Goal: Browse casually: Explore the website without a specific task or goal

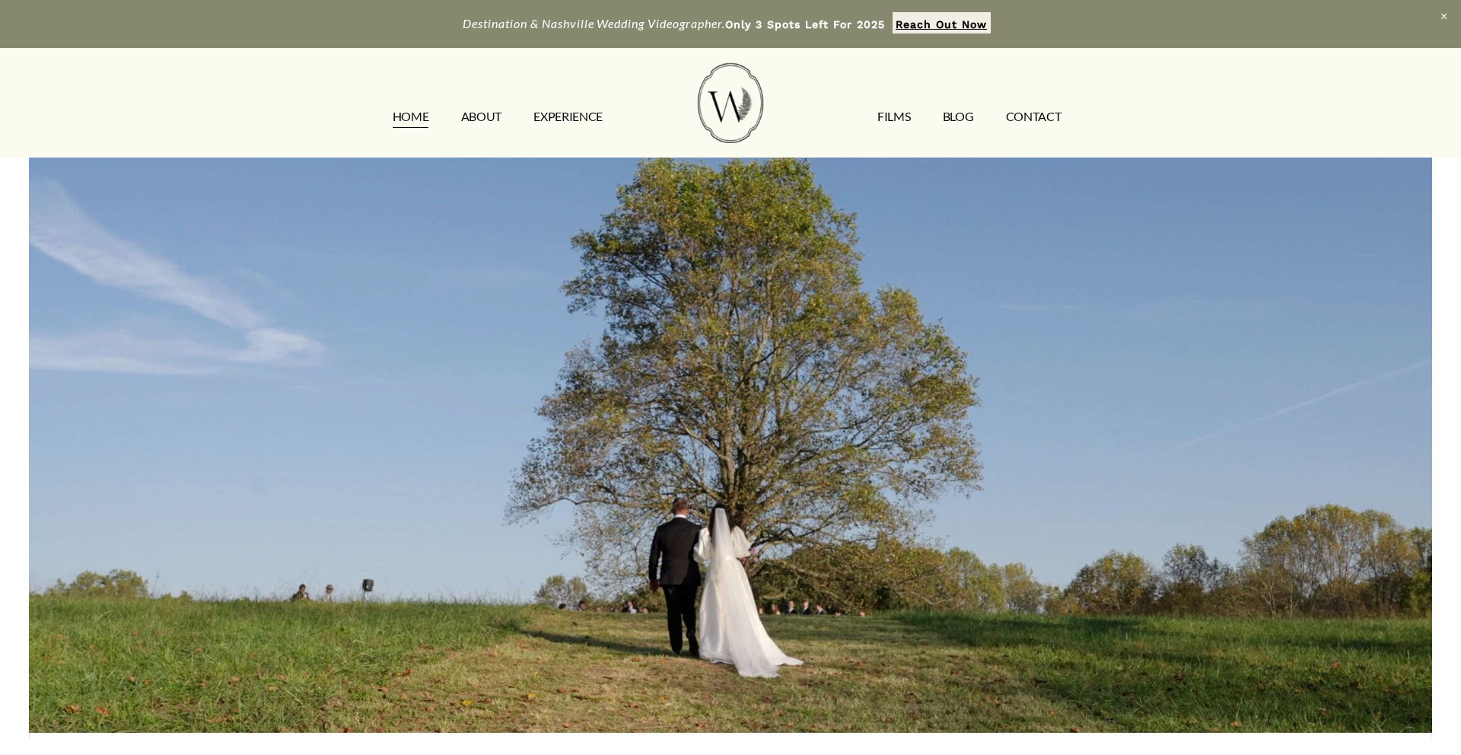
scroll to position [22, 0]
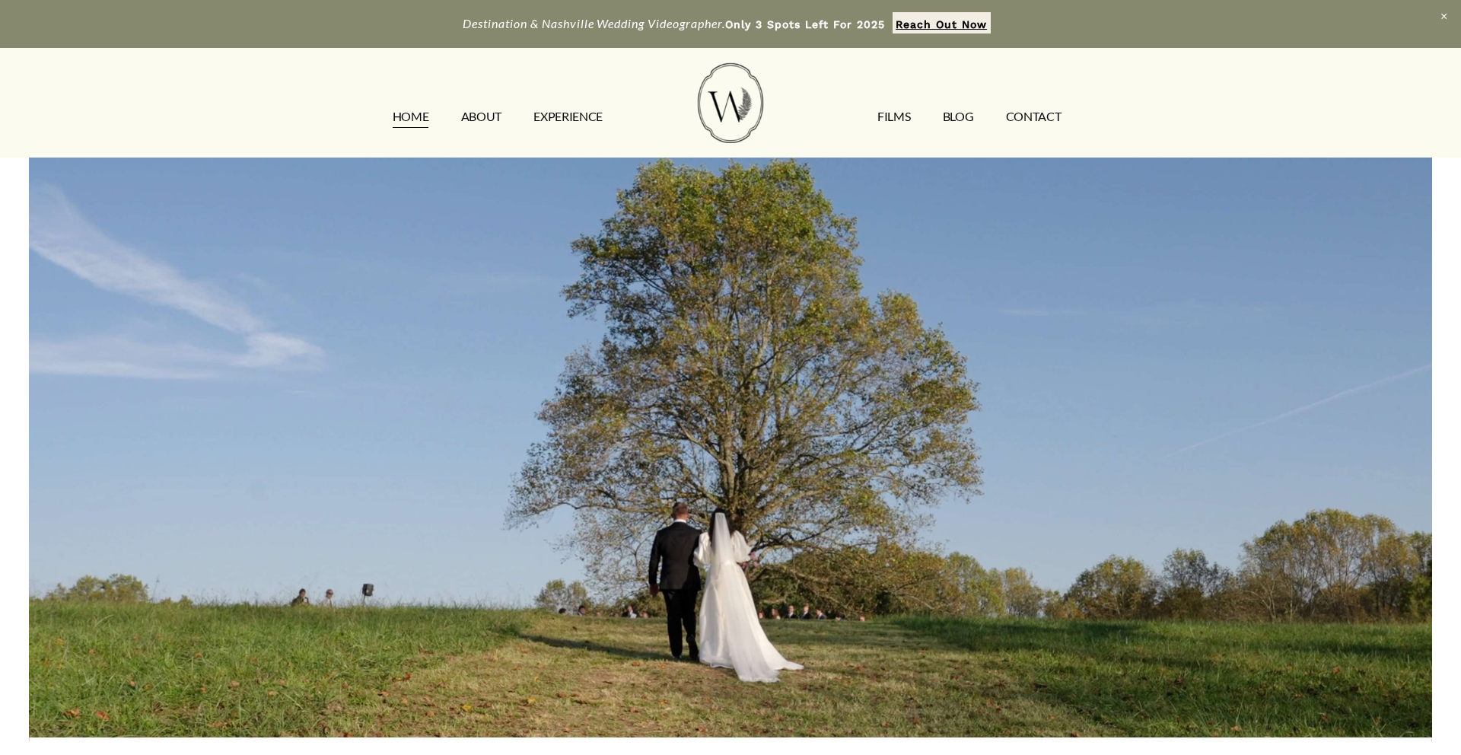
click at [895, 120] on link "FILMS" at bounding box center [894, 117] width 33 height 24
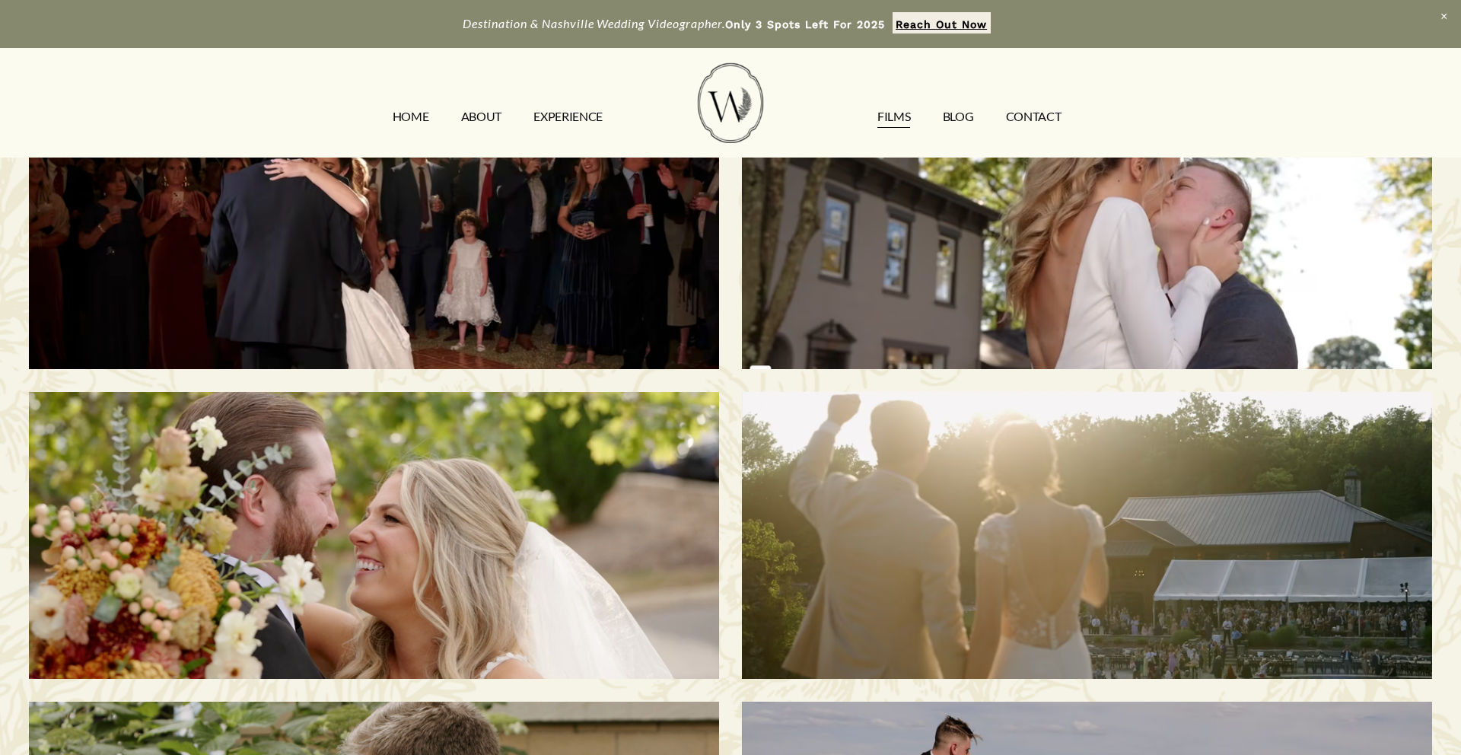
scroll to position [588, 0]
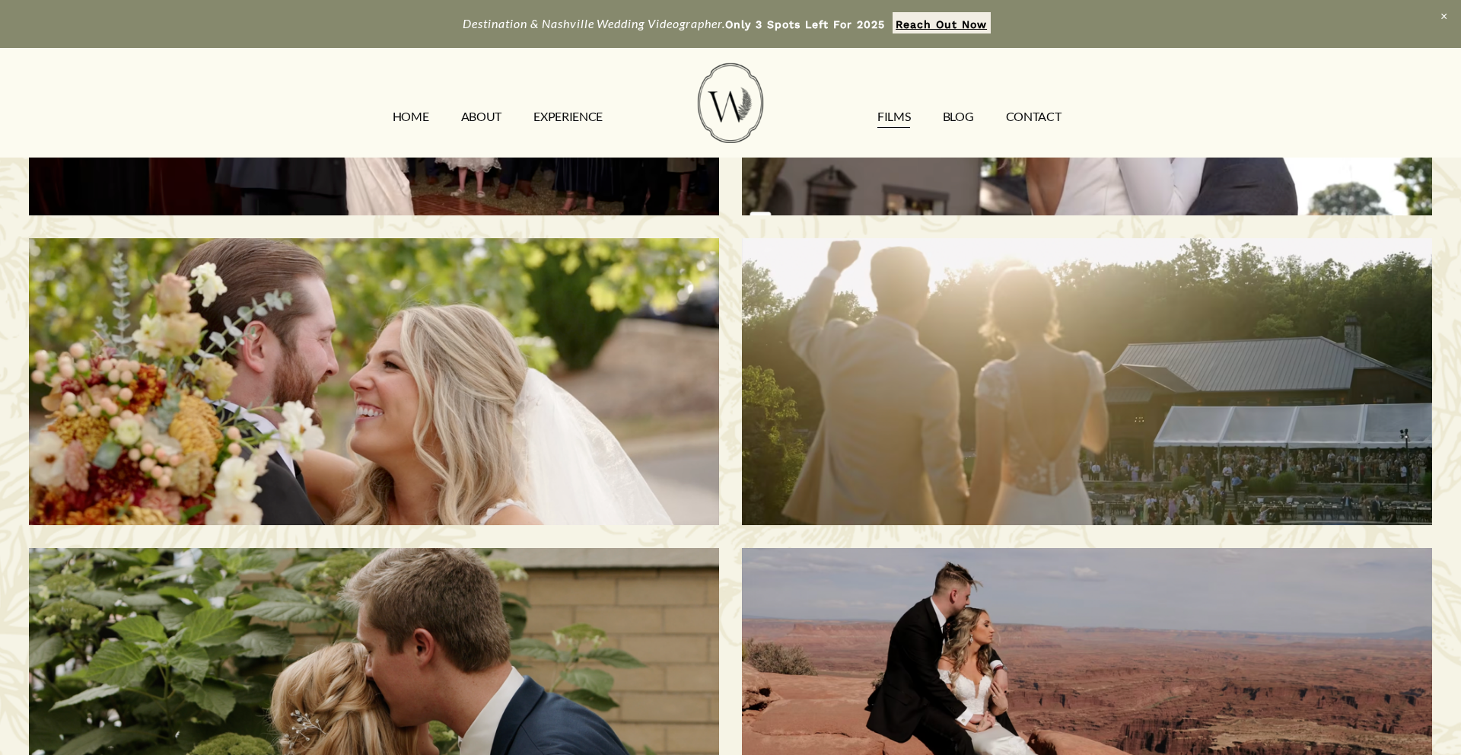
click at [916, 326] on div "[PERSON_NAME] & Sani | [GEOGRAPHIC_DATA], [GEOGRAPHIC_DATA]" at bounding box center [1087, 382] width 690 height 288
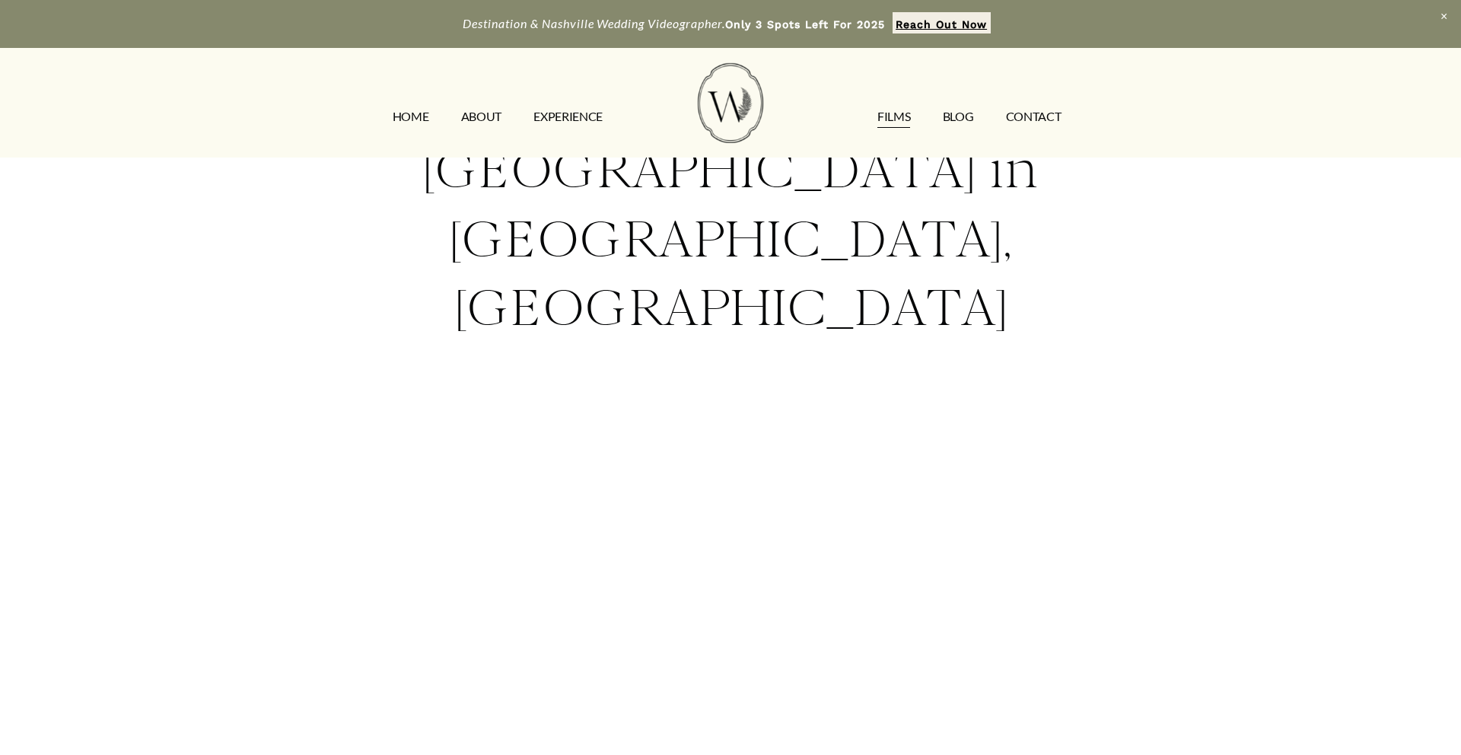
scroll to position [145, 0]
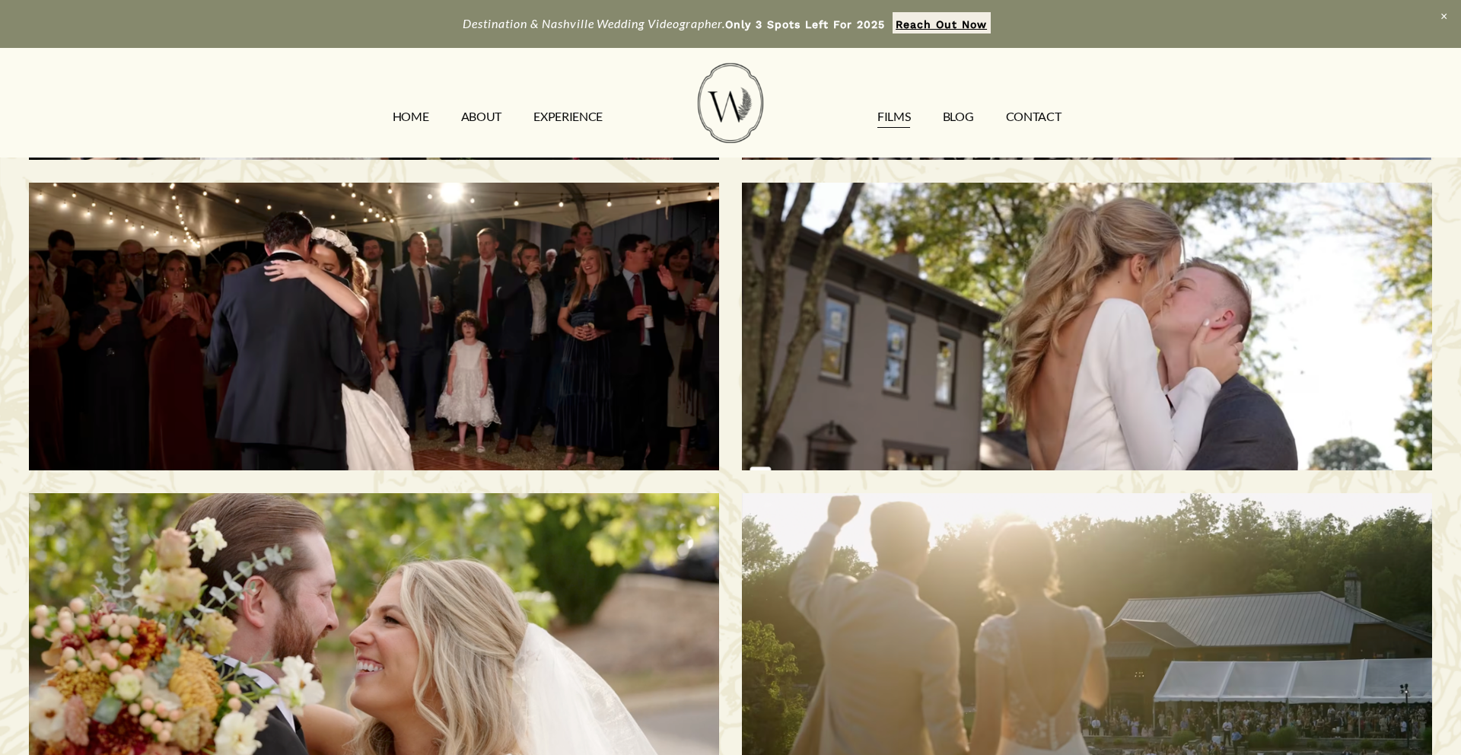
scroll to position [295, 0]
